Goal: Information Seeking & Learning: Learn about a topic

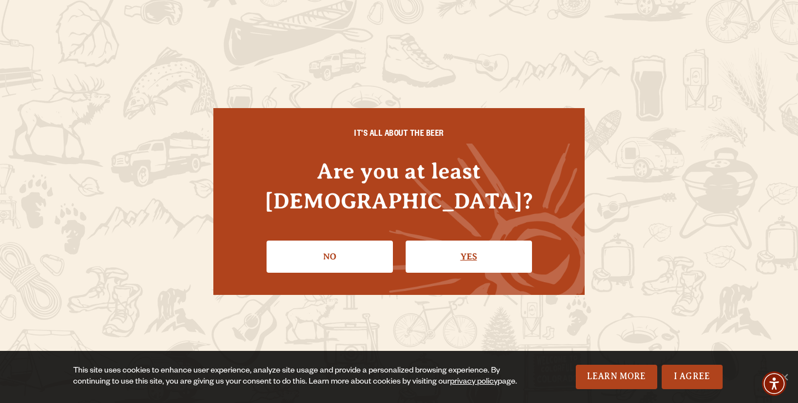
click at [443, 241] on link "Yes" at bounding box center [469, 257] width 126 height 32
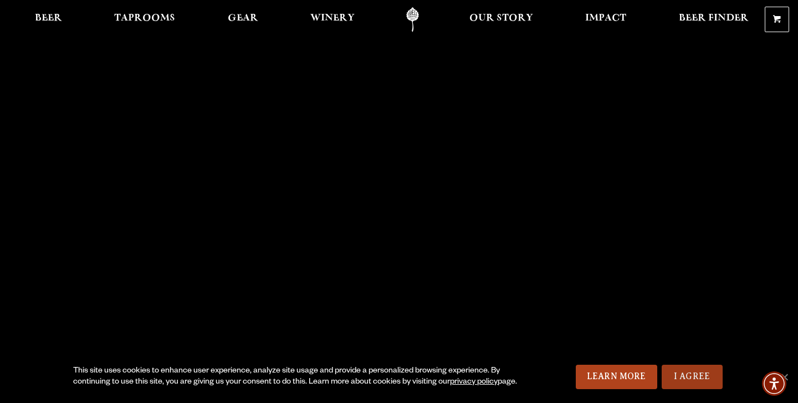
click at [674, 369] on link "I Agree" at bounding box center [692, 377] width 61 height 24
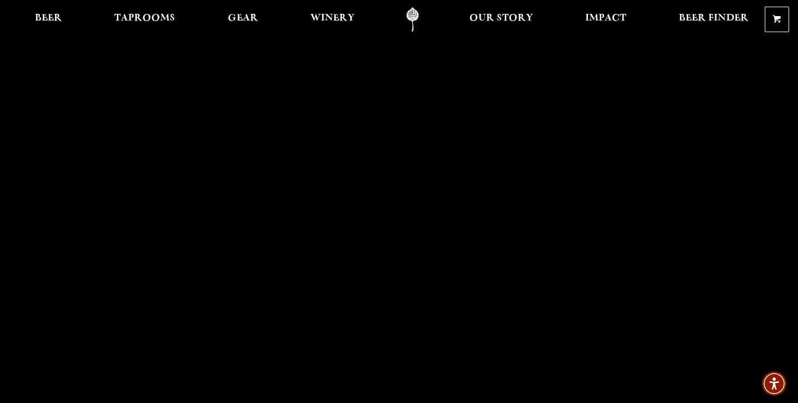
click at [412, 17] on link "Odell Home" at bounding box center [413, 19] width 42 height 25
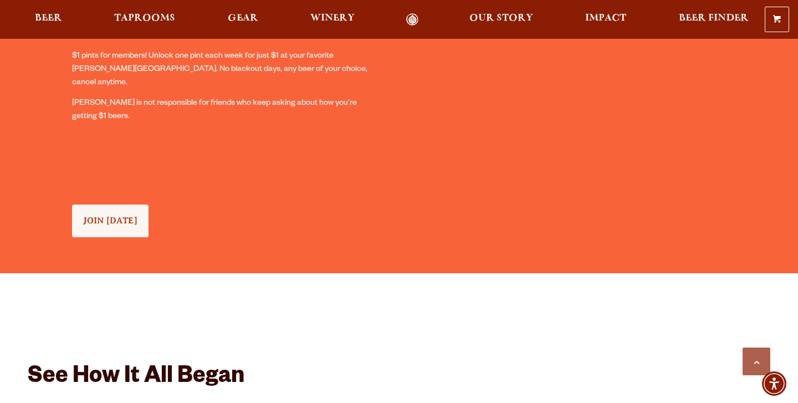
scroll to position [1046, 0]
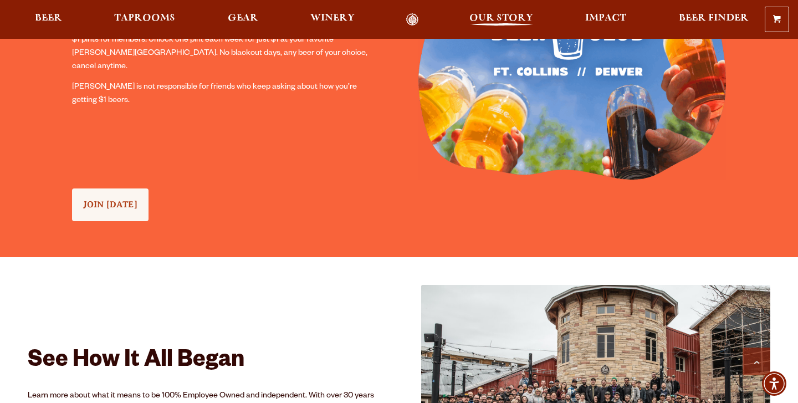
click at [479, 23] on span "Our Story" at bounding box center [501, 18] width 64 height 9
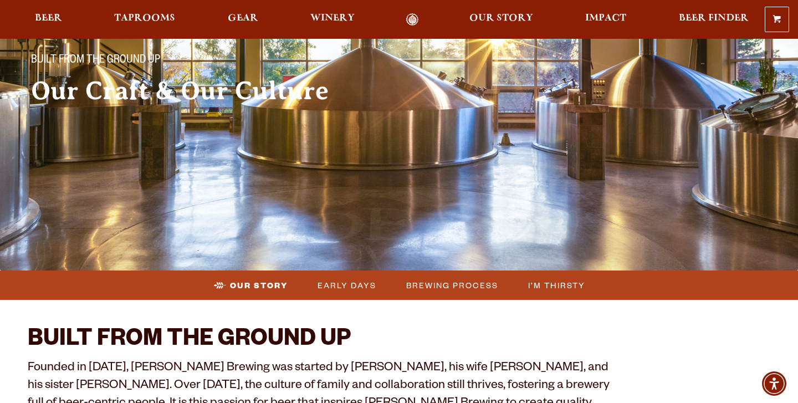
scroll to position [99, 0]
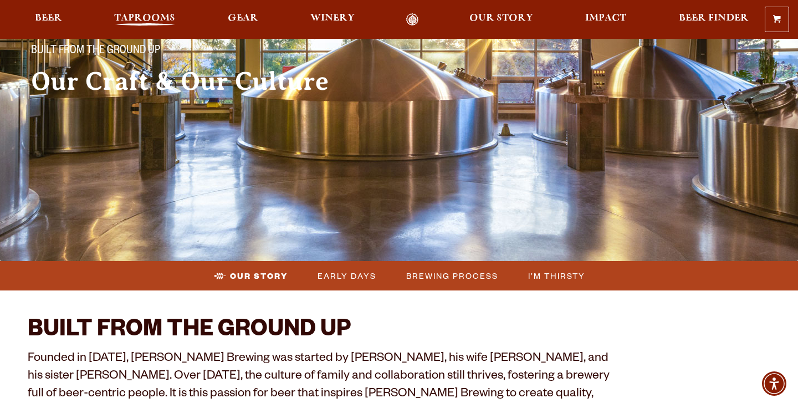
click at [147, 16] on span "Taprooms" at bounding box center [144, 18] width 61 height 9
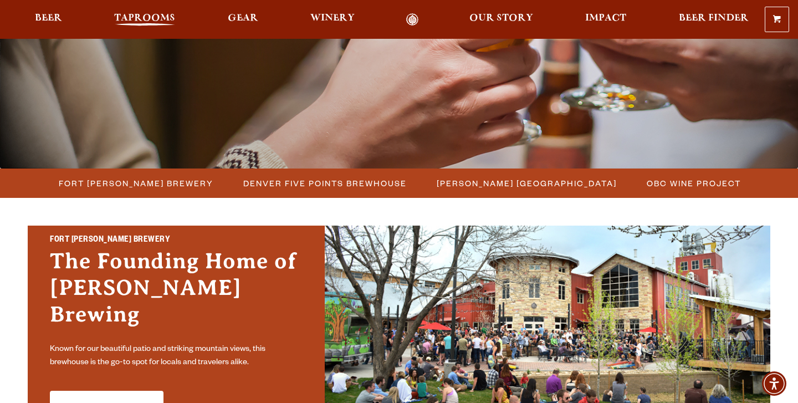
scroll to position [196, 0]
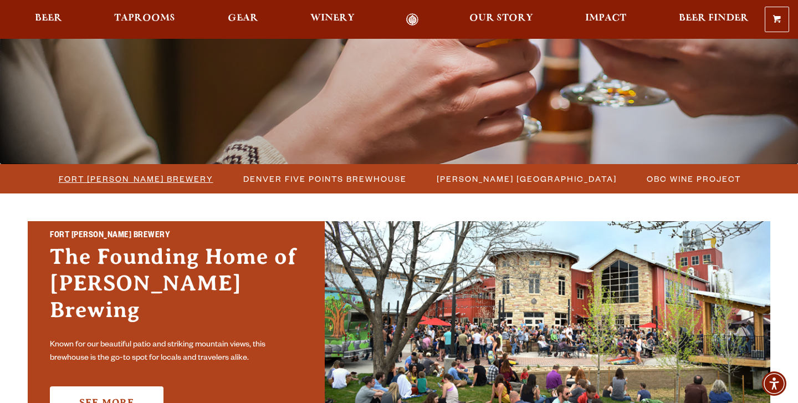
click at [132, 182] on span "Fort [PERSON_NAME] Brewery" at bounding box center [136, 179] width 155 height 16
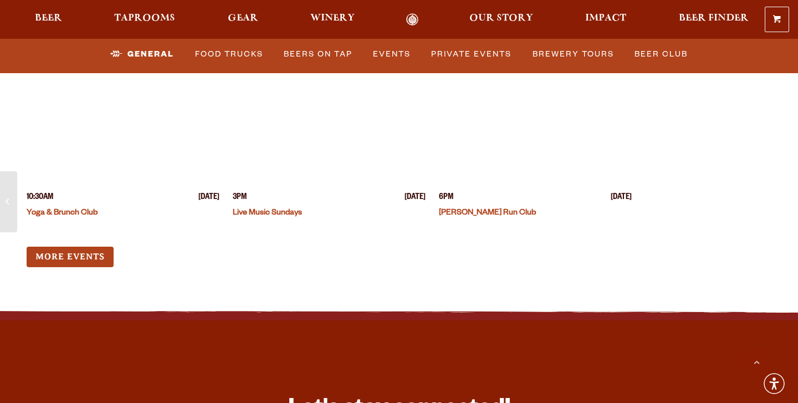
scroll to position [4346, 0]
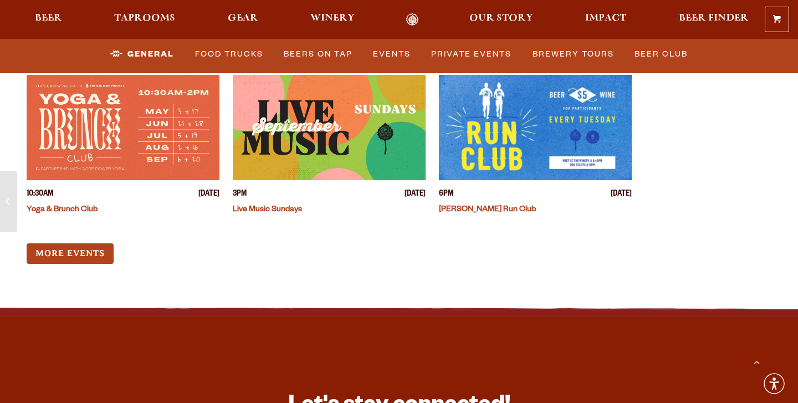
click at [506, 134] on img "View event details" at bounding box center [535, 127] width 193 height 105
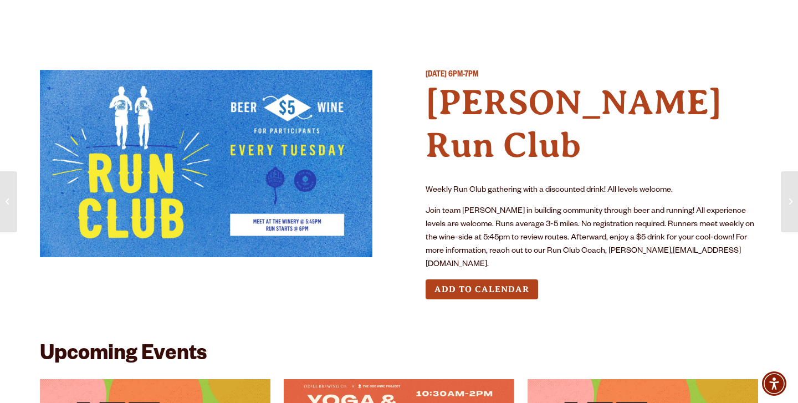
drag, startPoint x: 555, startPoint y: 216, endPoint x: 472, endPoint y: 208, distance: 83.5
click at [472, 208] on p "Join team [PERSON_NAME] in building community through beer and running! All exp…" at bounding box center [592, 238] width 333 height 67
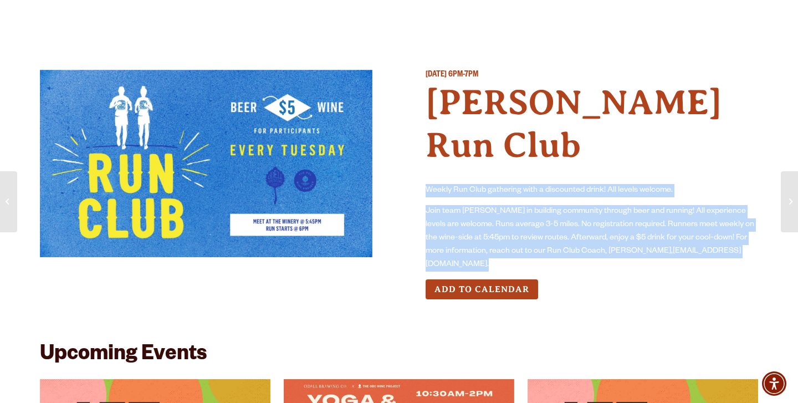
drag, startPoint x: 541, startPoint y: 221, endPoint x: 422, endPoint y: 151, distance: 138.3
click at [422, 151] on div "Tuesday September 30, 2025 6PM-7PM Odell Run Club Weekly Run Club gathering wit…" at bounding box center [399, 193] width 718 height 247
copy div "Weekly Run Club gathering with a discounted drink! All levels welcome. Join tea…"
